Goal: Task Accomplishment & Management: Manage account settings

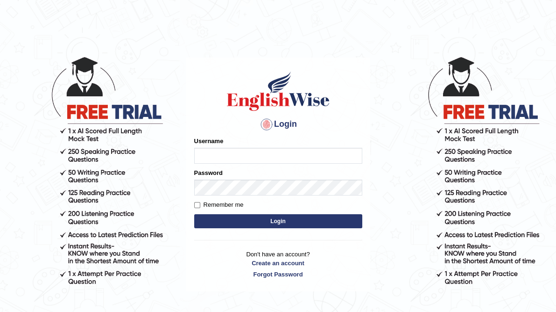
type input "ameerham"
click at [304, 225] on button "Login" at bounding box center [278, 221] width 168 height 14
